Goal: Transaction & Acquisition: Purchase product/service

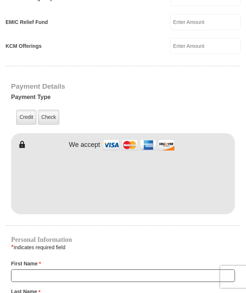
scroll to position [529, 0]
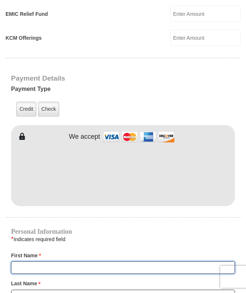
click at [88, 261] on input "First Name *" at bounding box center [123, 267] width 224 height 13
type input "Quinaleece"
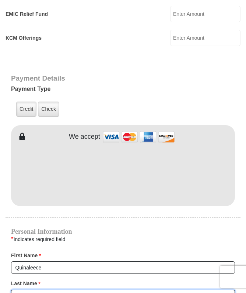
click at [74, 289] on input "Last Name *" at bounding box center [123, 295] width 224 height 13
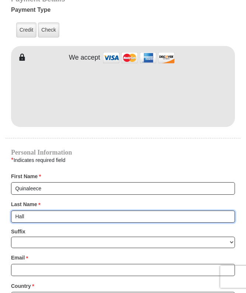
scroll to position [678, 0]
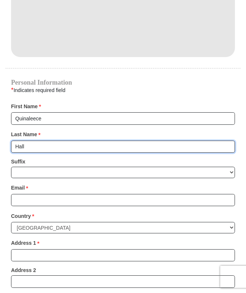
type input "Hall"
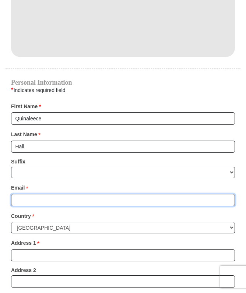
click at [41, 194] on input "Email *" at bounding box center [123, 200] width 224 height 13
type input "qfhall12@gmail.com"
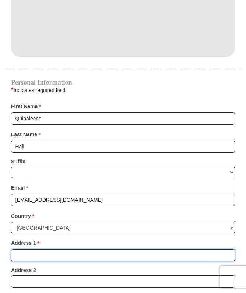
click at [41, 249] on input "Address 1 *" at bounding box center [123, 255] width 224 height 13
type input "11841 Sire Way #1348"
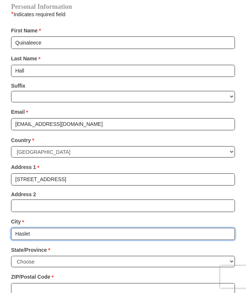
scroll to position [757, 0]
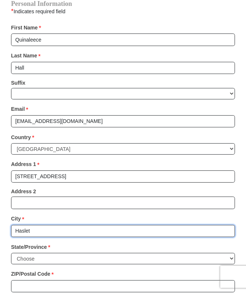
type input "Haslet"
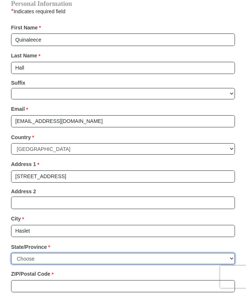
click at [33, 253] on select "Choose Alabama Alaska American Samoa Arizona Arkansas Armed Forces Americas Arm…" at bounding box center [123, 258] width 224 height 11
select select "TX"
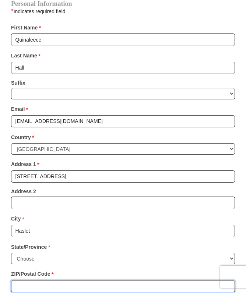
click at [30, 280] on input "ZIP/Postal Code *" at bounding box center [123, 286] width 224 height 13
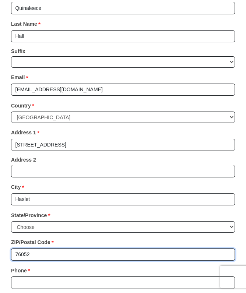
scroll to position [827, 0]
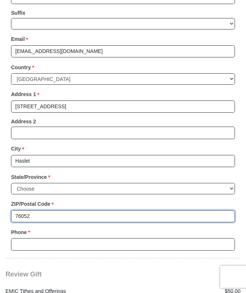
type input "76052"
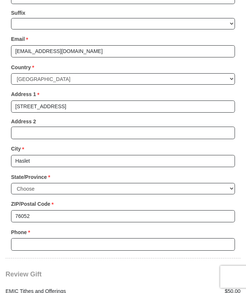
click at [42, 226] on div "Phone * * Please enter Phone Number Please enter Phone" at bounding box center [123, 238] width 224 height 25
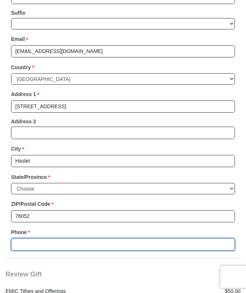
click at [43, 238] on input "Phone * *" at bounding box center [123, 244] width 224 height 13
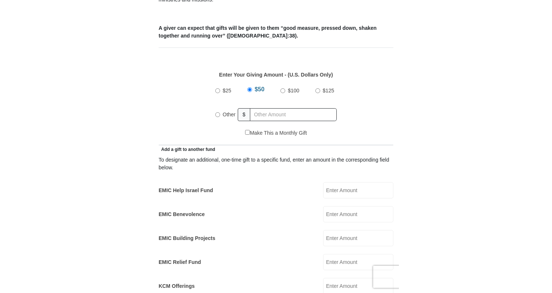
scroll to position [275, 0]
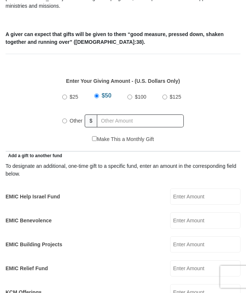
type input "2247723024"
click at [72, 118] on span "Other" at bounding box center [75, 121] width 13 height 6
click at [67, 118] on input "Other" at bounding box center [64, 120] width 5 height 5
radio input "true"
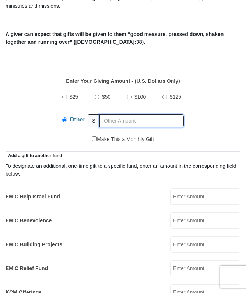
click at [118, 114] on input "text" at bounding box center [141, 120] width 84 height 13
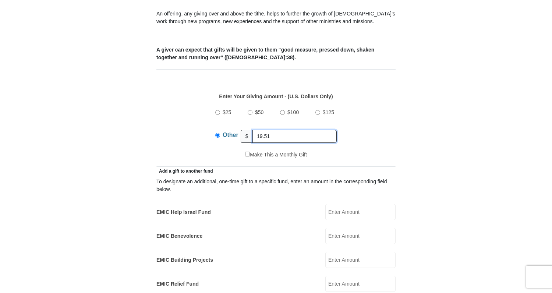
type input "19.51"
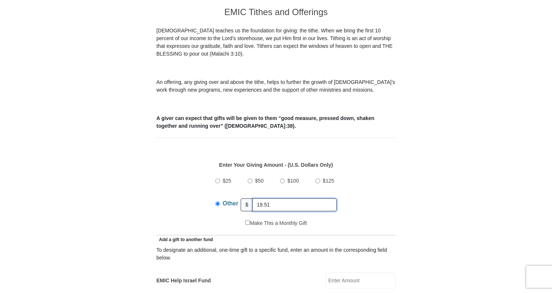
scroll to position [209, 0]
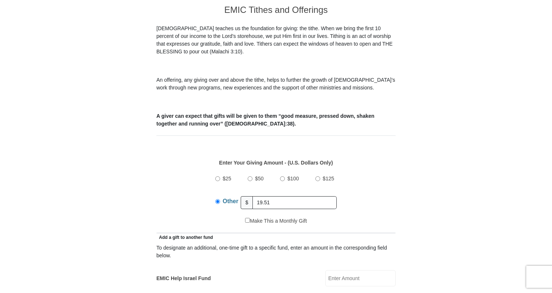
click at [164, 175] on div "$25 $50 $100 $125 Other $ 19.51" at bounding box center [275, 193] width 231 height 48
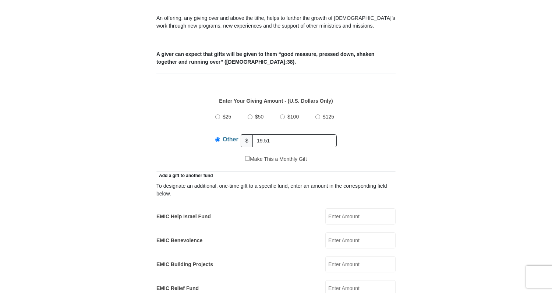
scroll to position [291, 0]
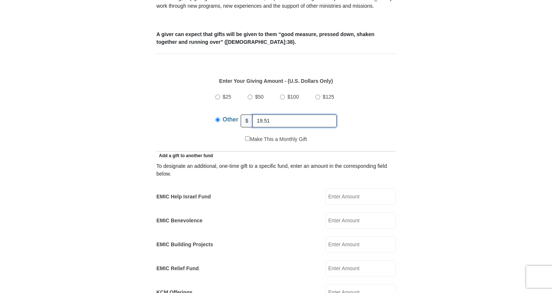
click at [245, 114] on input "19.51" at bounding box center [294, 120] width 84 height 13
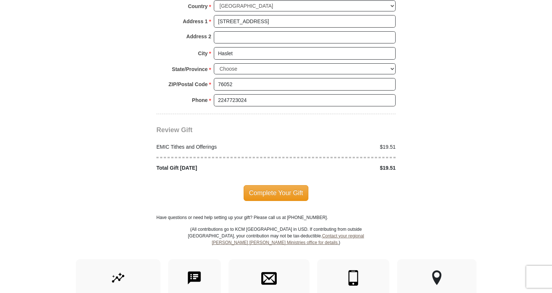
scroll to position [852, 0]
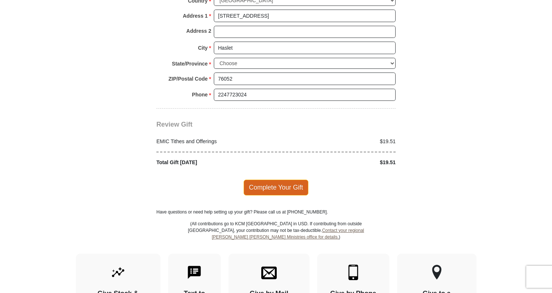
click at [245, 179] on span "Complete Your Gift" at bounding box center [275, 186] width 65 height 15
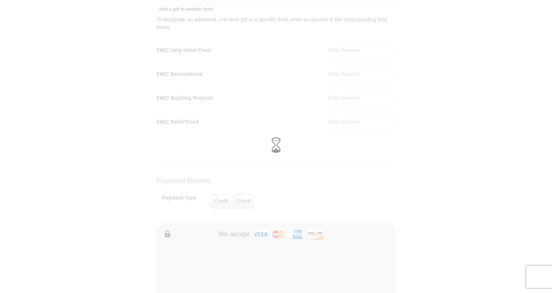
scroll to position [188, 0]
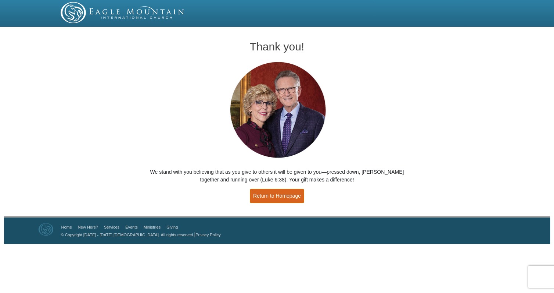
click at [285, 198] on link "Return to Homepage" at bounding box center [277, 196] width 54 height 14
